Goal: Information Seeking & Learning: Learn about a topic

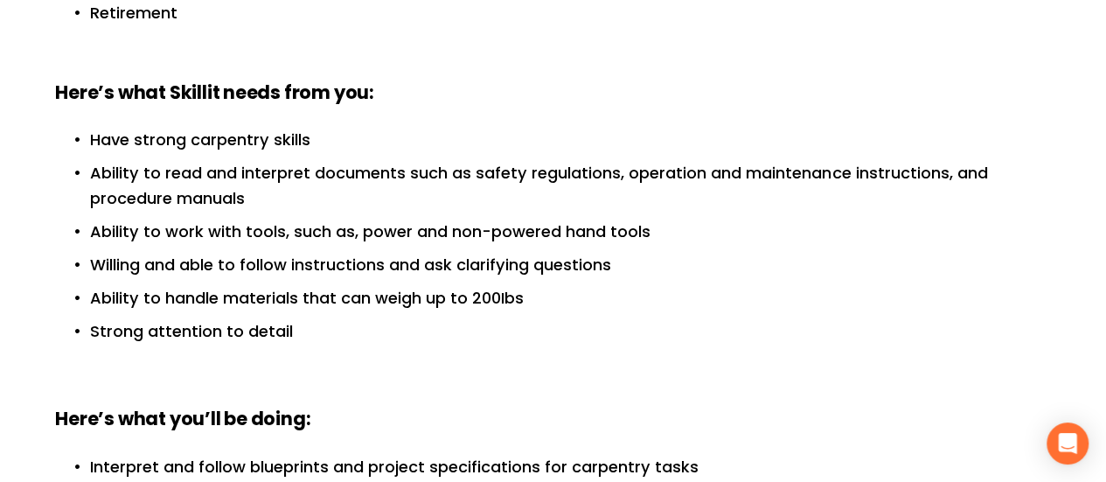
scroll to position [612, 0]
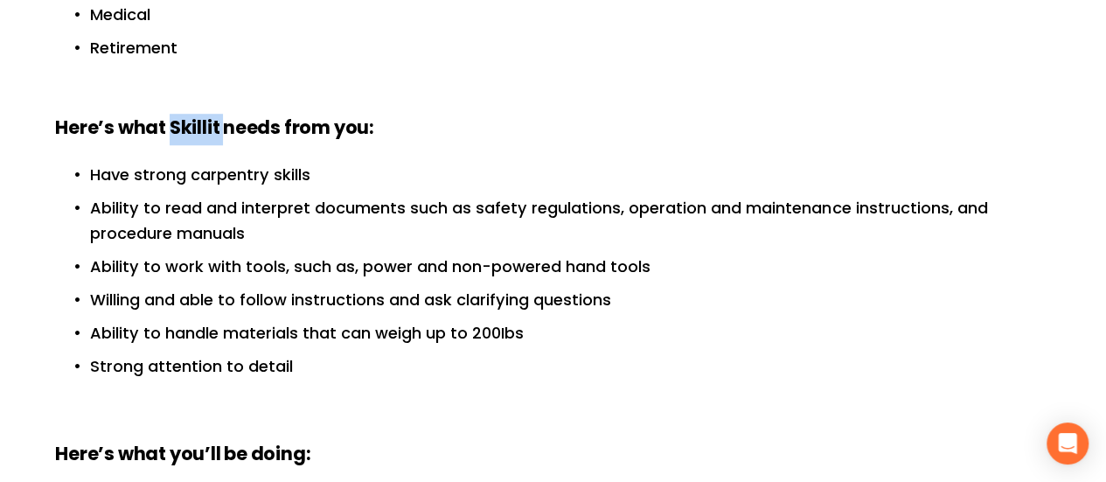
drag, startPoint x: 225, startPoint y: 102, endPoint x: 173, endPoint y: 107, distance: 51.7
click at [173, 114] on strong "Here’s what Skillit needs from you:" at bounding box center [214, 129] width 319 height 31
click at [447, 69] on p at bounding box center [570, 81] width 960 height 25
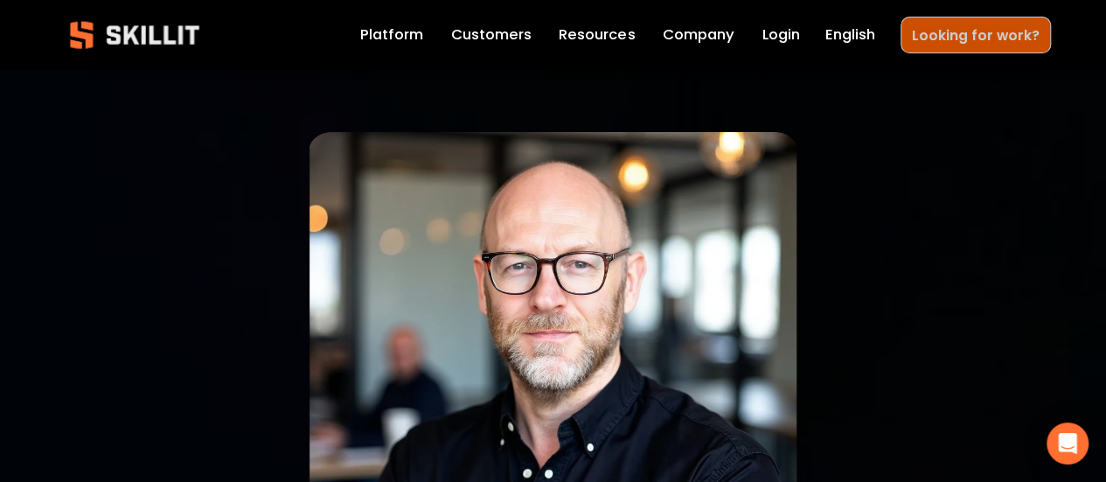
click at [974, 26] on link "Looking for work?" at bounding box center [975, 35] width 150 height 36
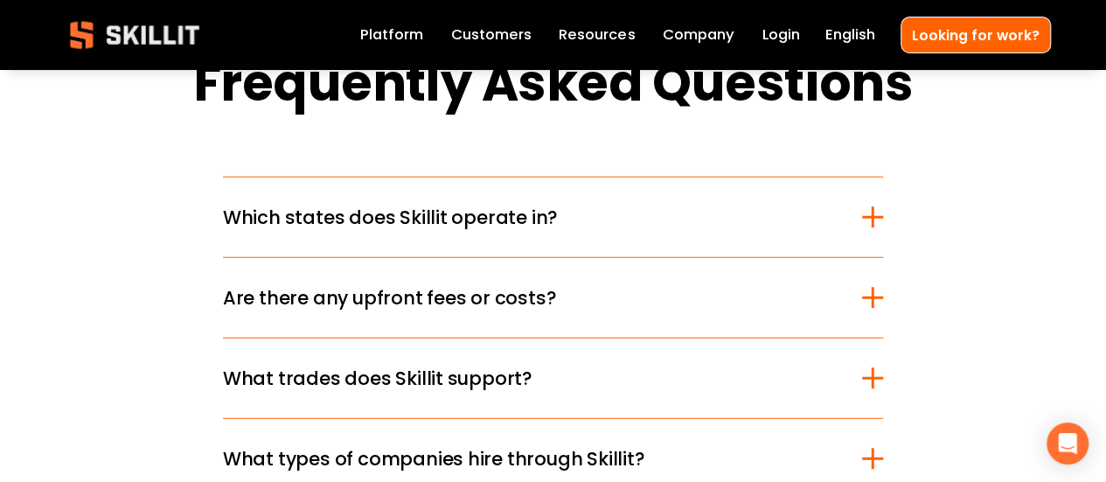
scroll to position [2185, 0]
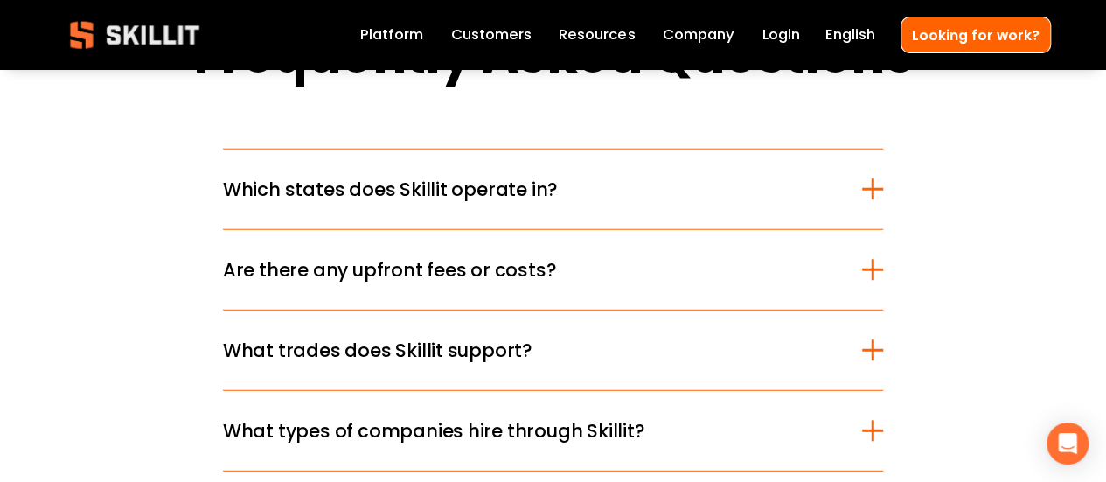
click at [858, 203] on span "Which states does Skillit operate in?" at bounding box center [542, 189] width 639 height 27
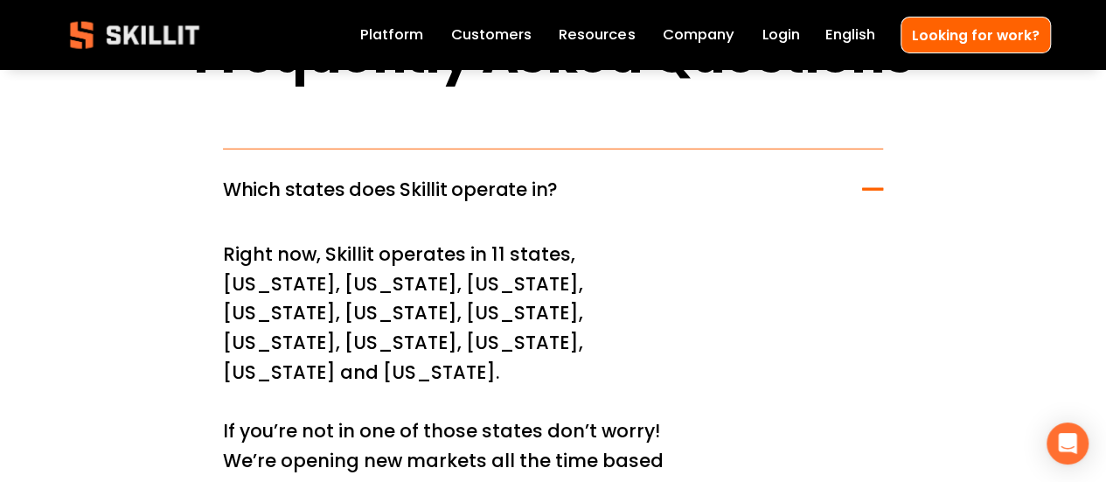
click at [870, 199] on div at bounding box center [872, 188] width 21 height 21
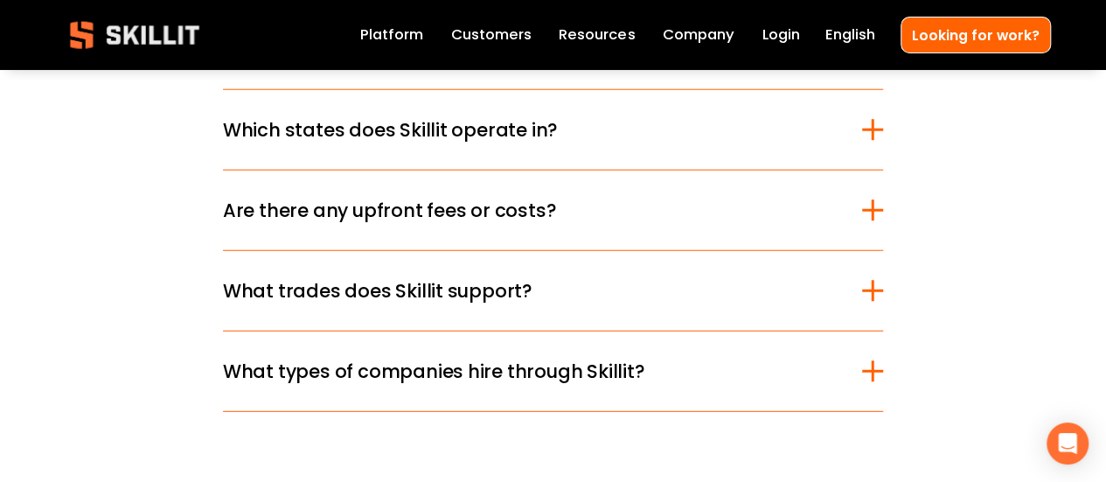
scroll to position [2272, 0]
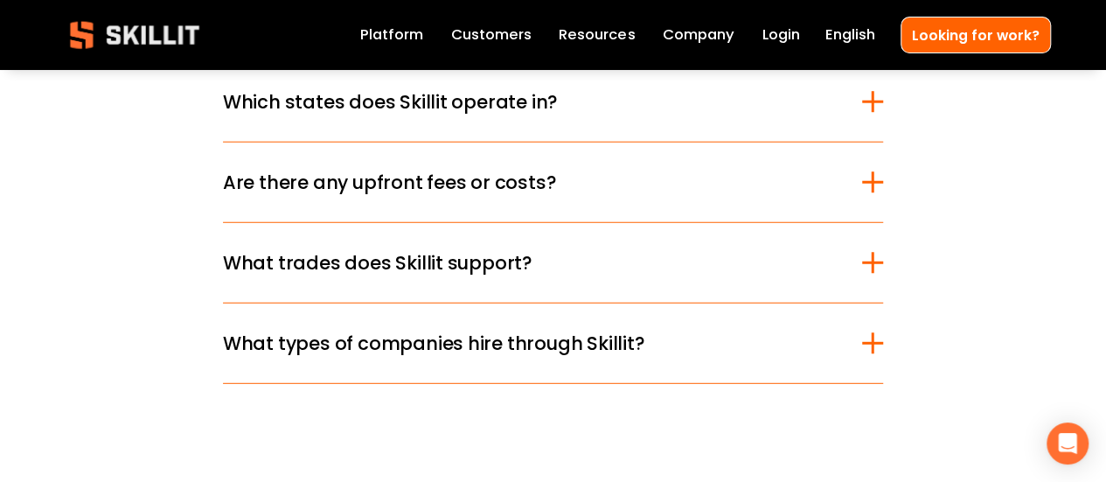
click at [868, 273] on div at bounding box center [872, 262] width 21 height 21
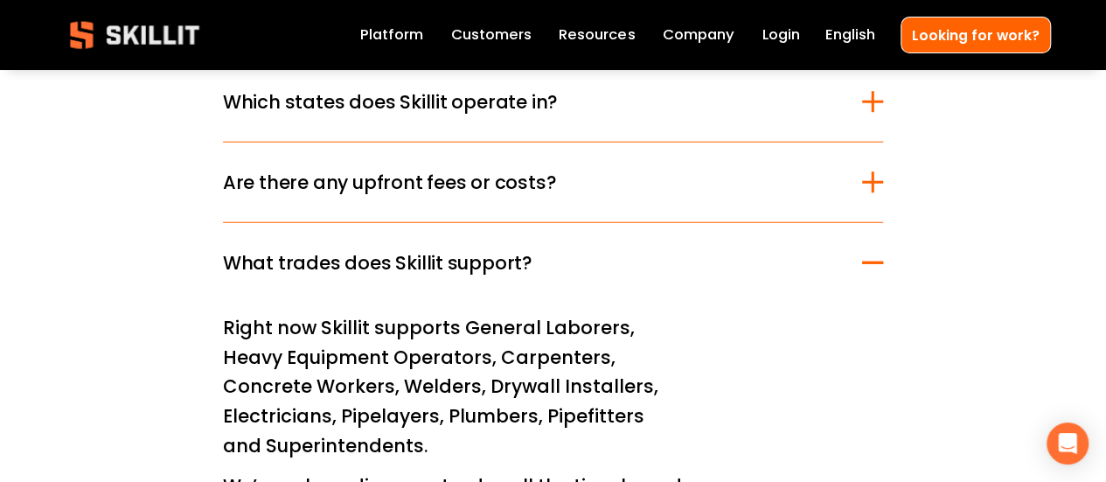
click at [868, 273] on div at bounding box center [872, 262] width 21 height 21
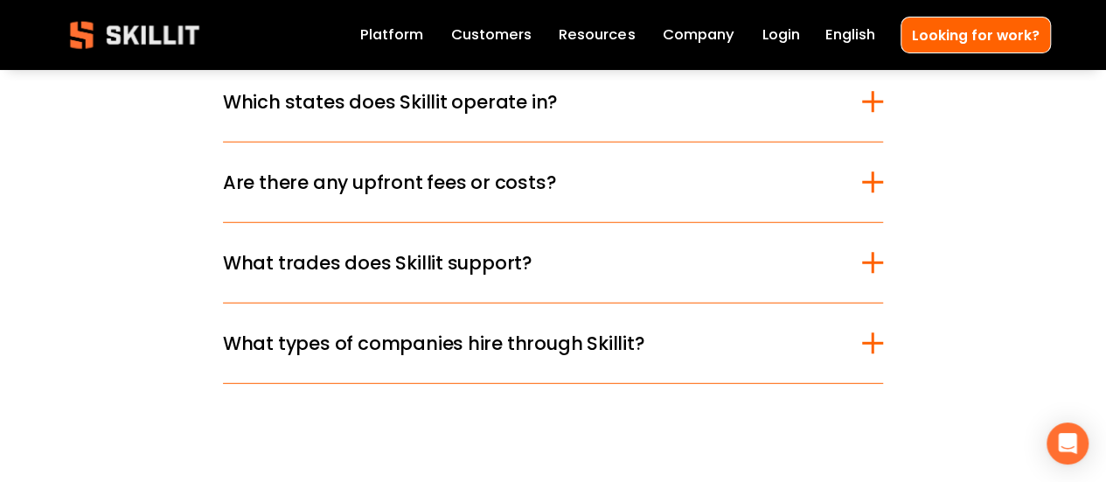
click at [871, 192] on div at bounding box center [872, 181] width 3 height 21
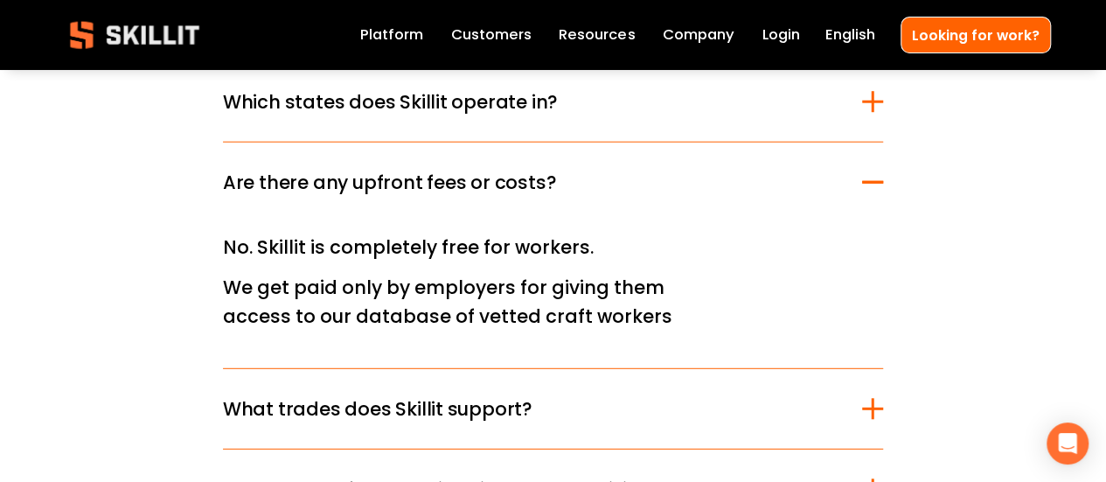
click at [872, 192] on div at bounding box center [872, 181] width 21 height 21
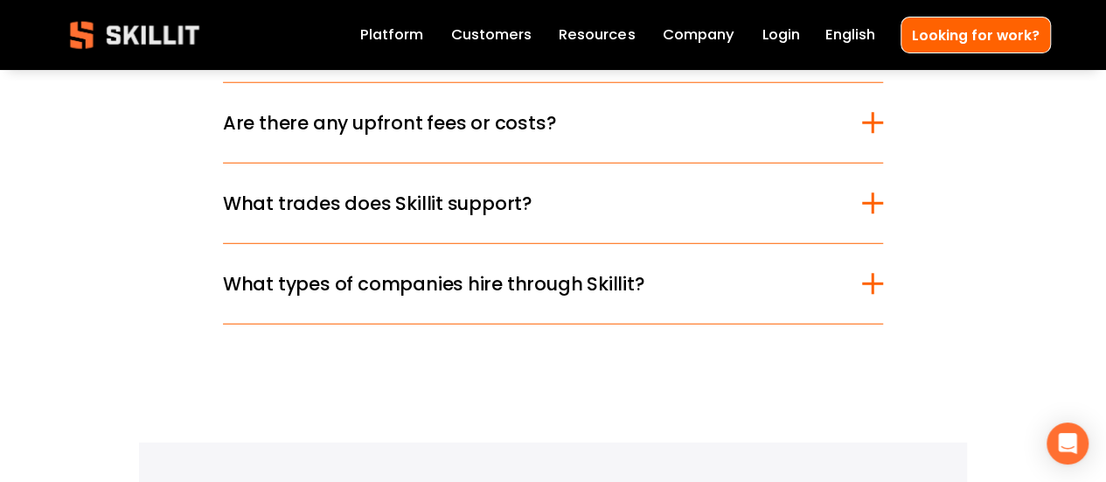
scroll to position [2360, 0]
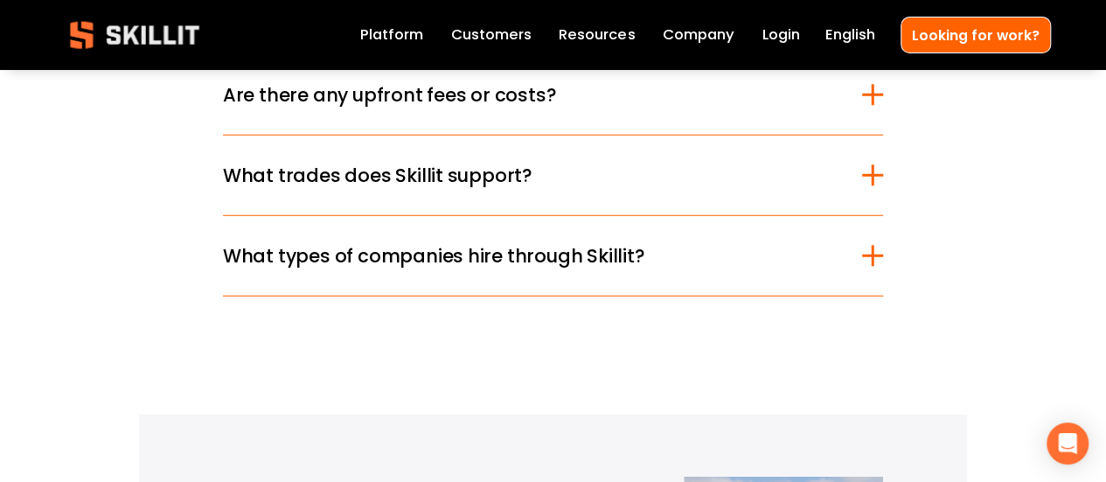
click at [869, 266] on div at bounding box center [872, 255] width 21 height 21
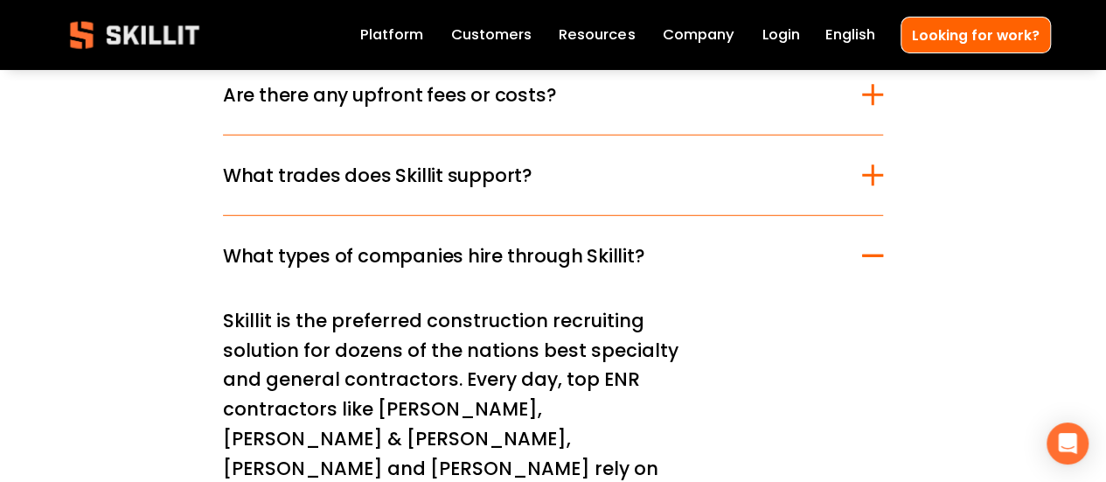
click at [870, 266] on div at bounding box center [872, 255] width 21 height 21
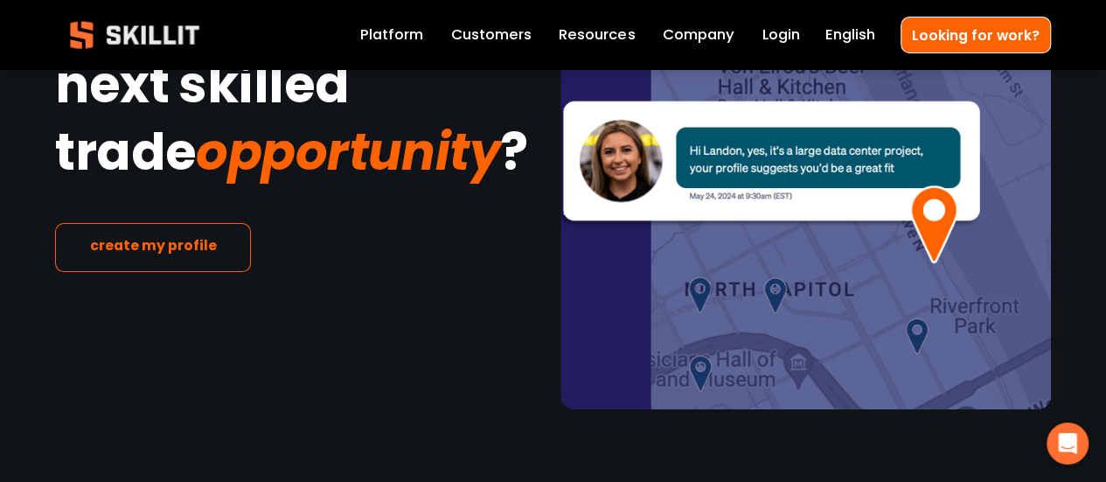
scroll to position [3318, 0]
